Goal: Task Accomplishment & Management: Use online tool/utility

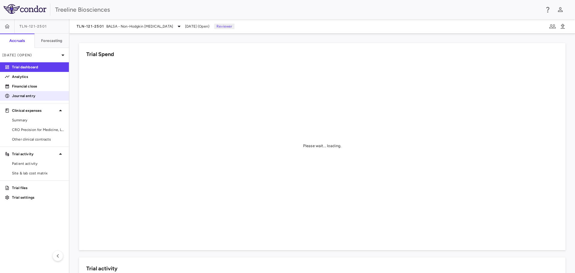
click at [31, 96] on p "Journal entry" at bounding box center [38, 95] width 52 height 5
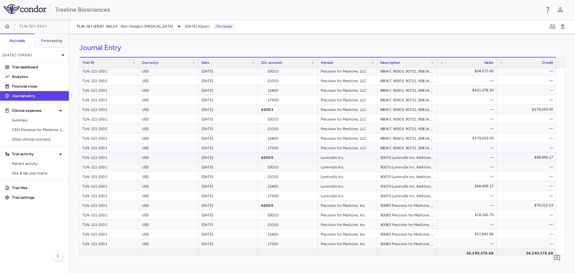
scroll to position [302, 0]
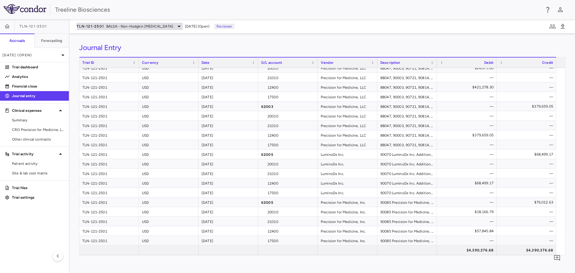
click at [96, 23] on div "TLN-121-2501 BALSA - Non-Hodgkin [MEDICAL_DATA]" at bounding box center [130, 26] width 106 height 7
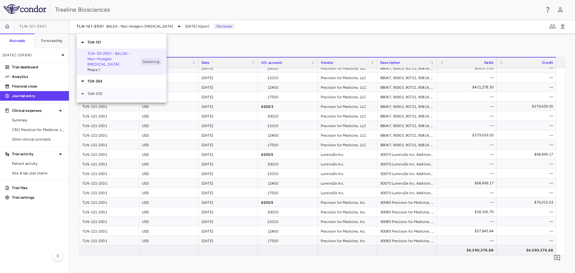
click at [99, 91] on p "TLN-372" at bounding box center [126, 93] width 79 height 5
click at [99, 102] on p "TLN-372-2501 • [GEOGRAPHIC_DATA]" at bounding box center [113, 107] width 53 height 11
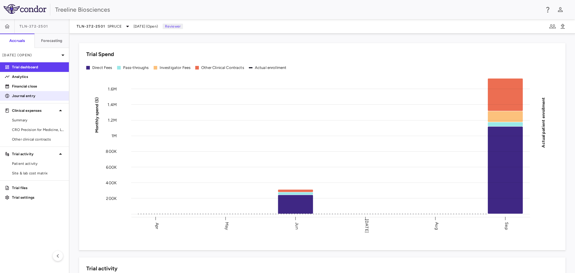
click at [23, 97] on p "Journal entry" at bounding box center [38, 95] width 52 height 5
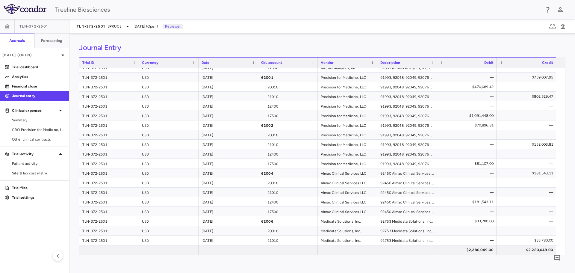
scroll to position [45, 0]
drag, startPoint x: 437, startPoint y: 66, endPoint x: 441, endPoint y: 65, distance: 4.2
click at [441, 65] on div at bounding box center [441, 63] width 2 height 10
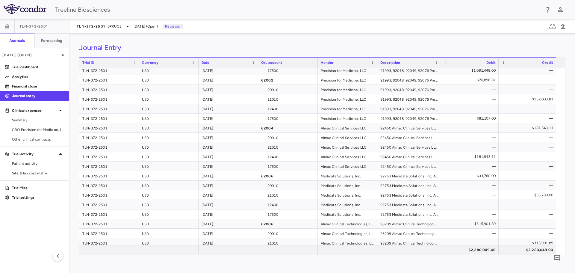
scroll to position [0, 0]
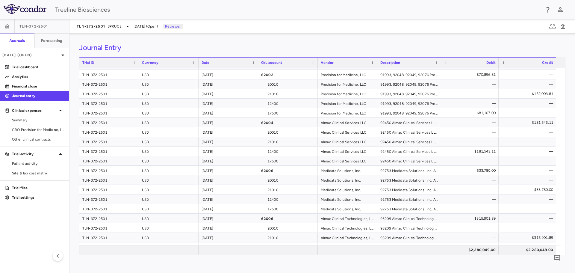
click at [319, 13] on div "Treeline Biosciences" at bounding box center [297, 9] width 485 height 9
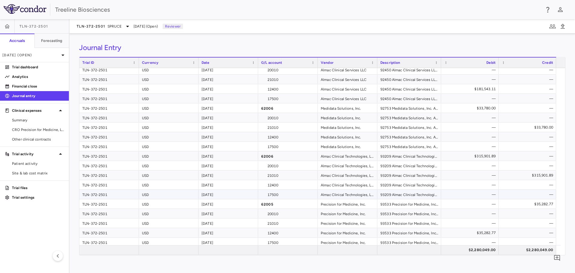
scroll to position [158, 0]
